Goal: Task Accomplishment & Management: Complete application form

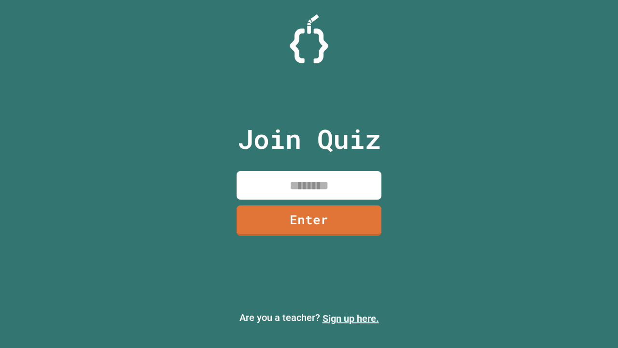
click at [351, 318] on link "Sign up here." at bounding box center [351, 319] width 57 height 12
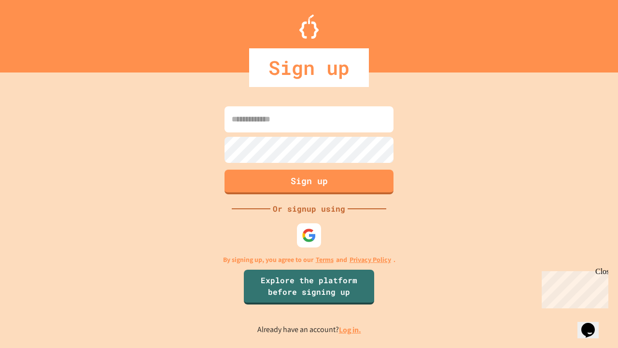
click at [351, 330] on link "Log in." at bounding box center [350, 330] width 22 height 10
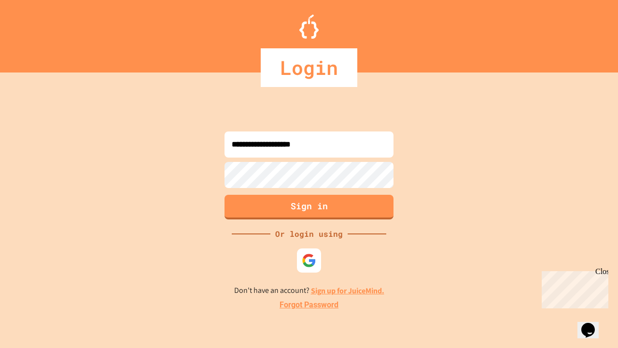
type input "**********"
